Goal: Task Accomplishment & Management: Manage account settings

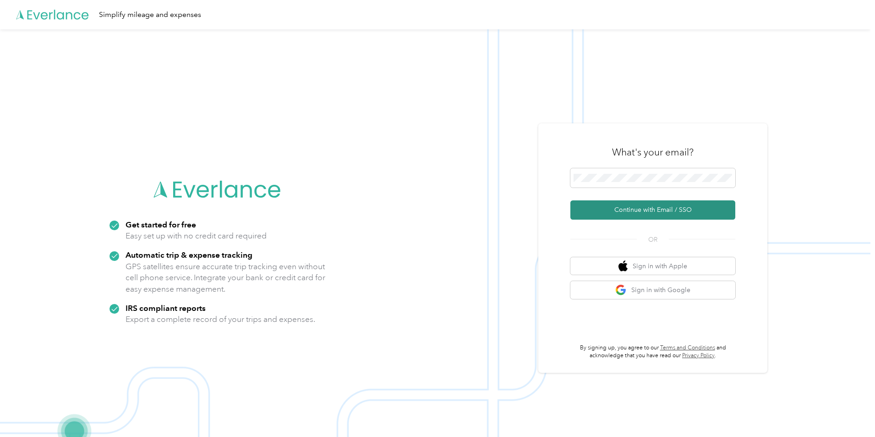
click at [651, 212] on button "Continue with Email / SSO" at bounding box center [652, 209] width 165 height 19
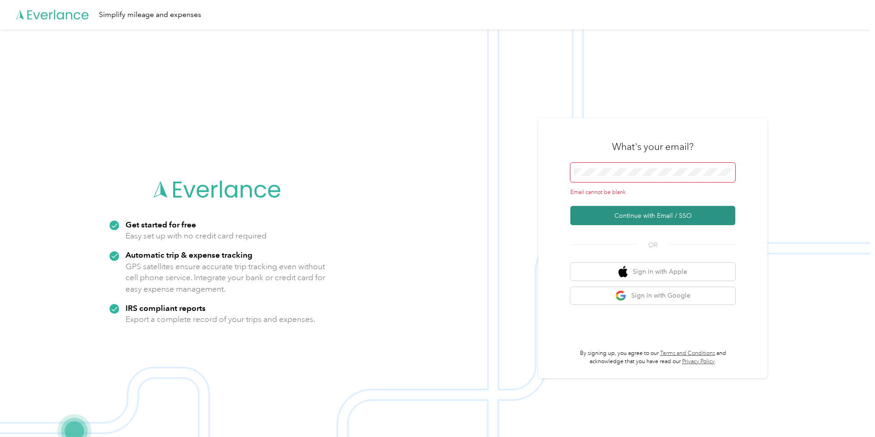
click at [636, 213] on button "Continue with Email / SSO" at bounding box center [652, 215] width 165 height 19
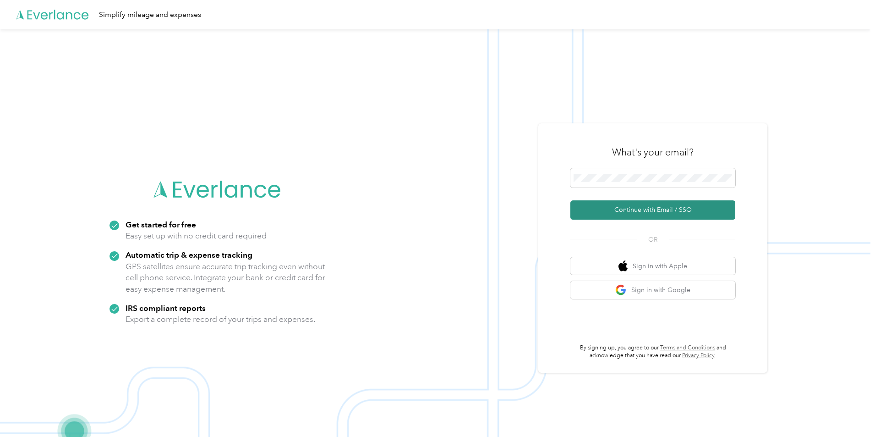
click at [650, 213] on button "Continue with Email / SSO" at bounding box center [652, 209] width 165 height 19
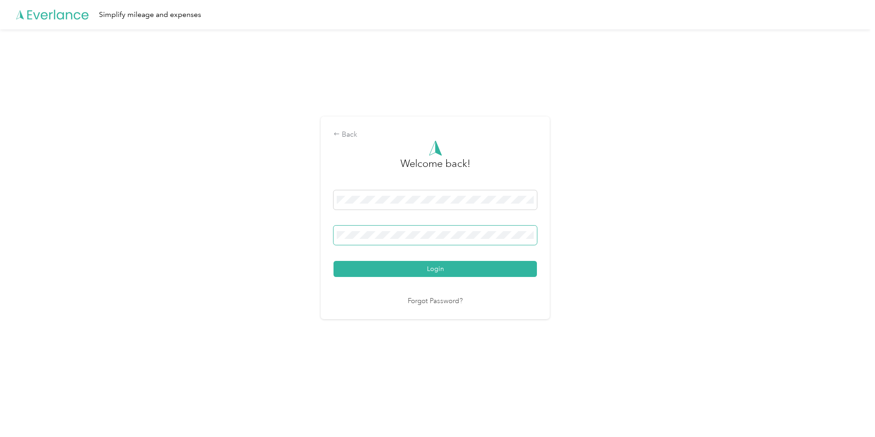
click at [334, 261] on button "Login" at bounding box center [435, 269] width 203 height 16
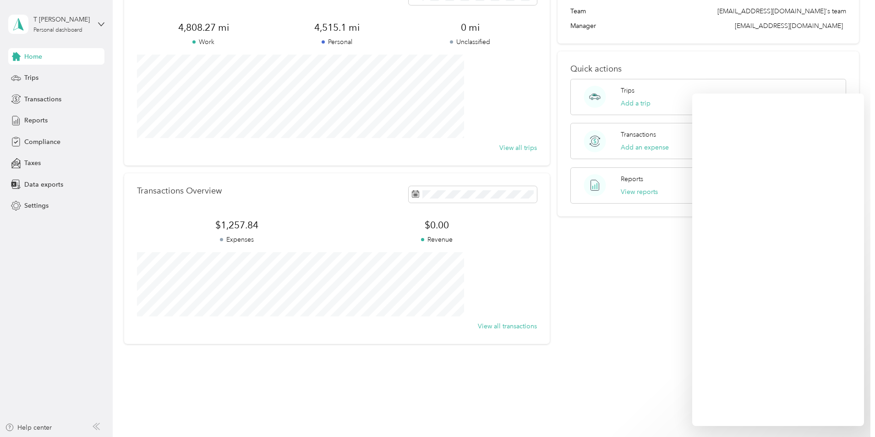
scroll to position [66, 0]
